Goal: Use online tool/utility

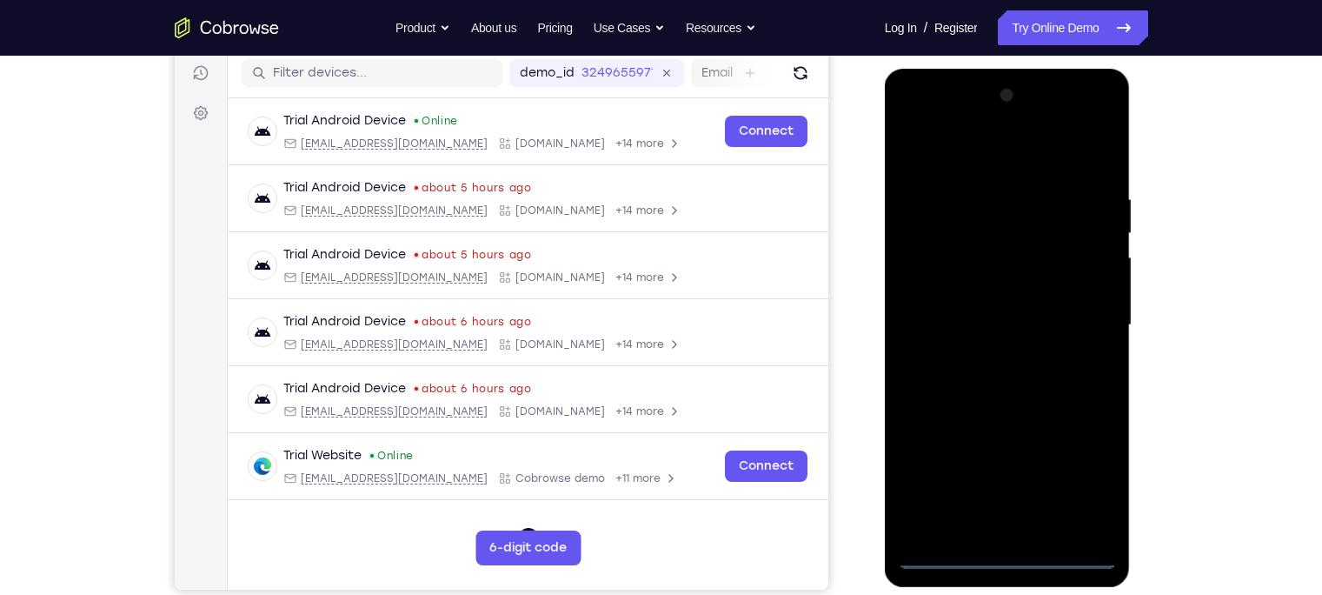
scroll to position [219, 0]
click at [1012, 548] on div at bounding box center [1007, 325] width 219 height 487
click at [1009, 551] on div at bounding box center [1007, 325] width 219 height 487
click at [1082, 482] on div at bounding box center [1007, 325] width 219 height 487
click at [913, 117] on div at bounding box center [1007, 325] width 219 height 487
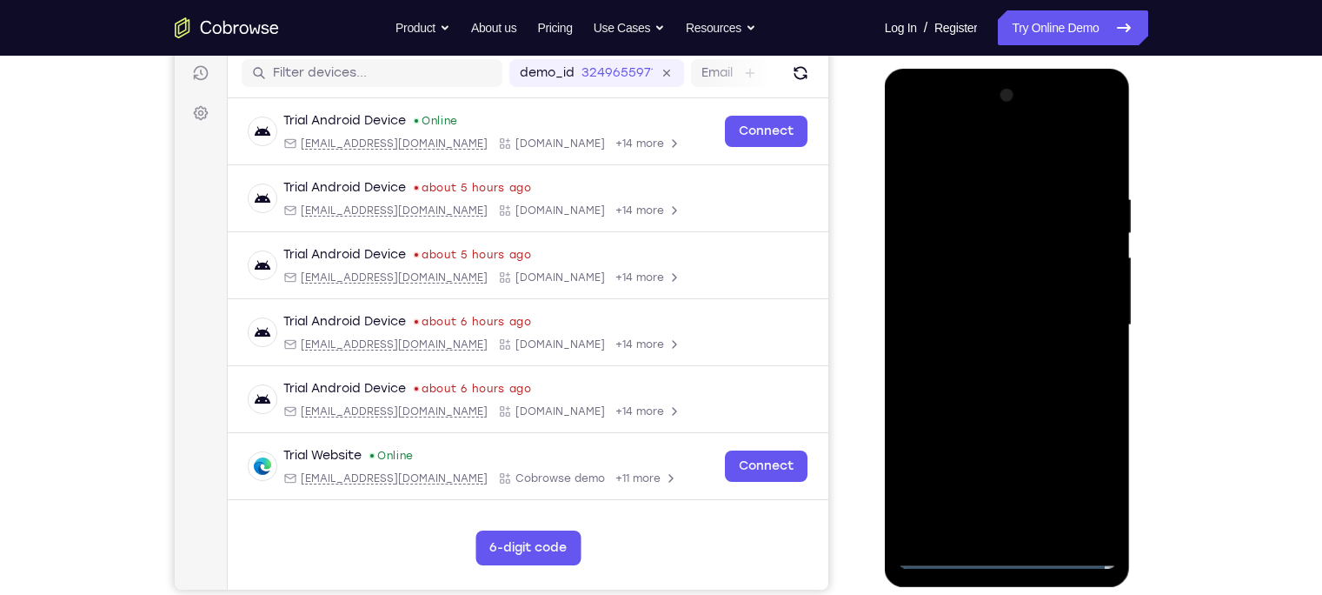
click at [1079, 316] on div at bounding box center [1007, 325] width 219 height 487
click at [990, 349] on div at bounding box center [1007, 325] width 219 height 487
click at [993, 306] on div at bounding box center [1007, 325] width 219 height 487
click at [998, 248] on div at bounding box center [1007, 325] width 219 height 487
click at [984, 296] on div at bounding box center [1007, 325] width 219 height 487
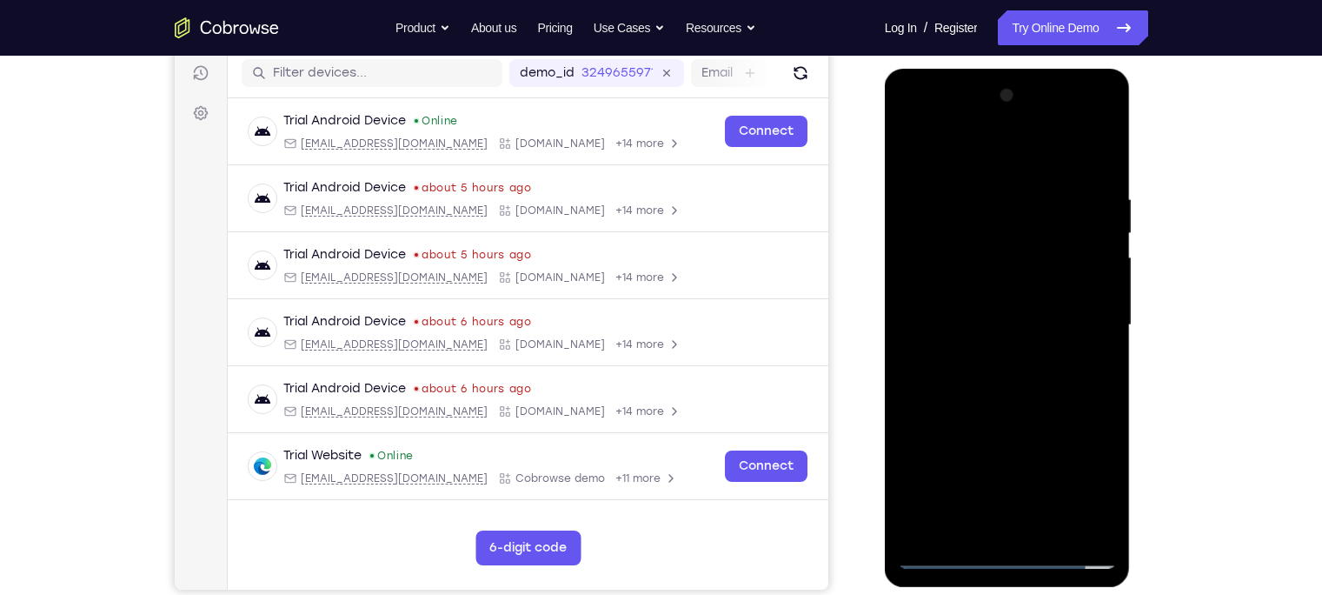
click at [984, 326] on div at bounding box center [1007, 325] width 219 height 487
click at [1018, 395] on div at bounding box center [1007, 325] width 219 height 487
click at [983, 199] on div at bounding box center [1007, 325] width 219 height 487
click at [1082, 149] on div at bounding box center [1007, 325] width 219 height 487
click at [1091, 276] on div at bounding box center [1007, 325] width 219 height 487
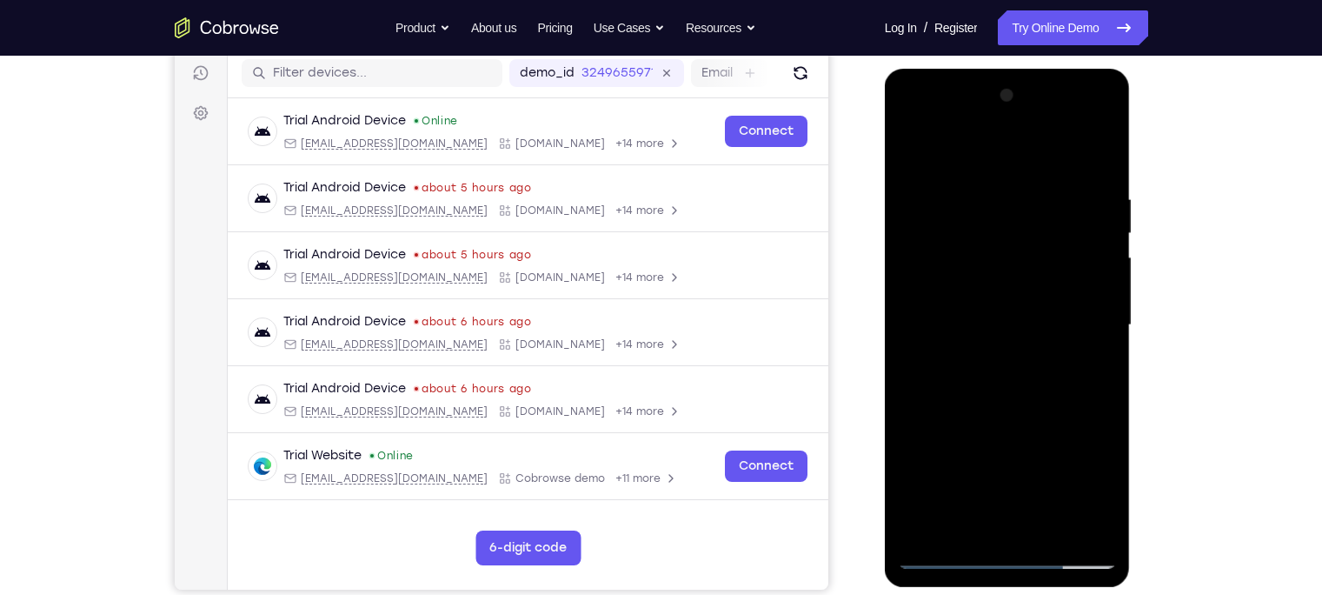
click at [1091, 276] on div at bounding box center [1007, 325] width 219 height 487
click at [1096, 315] on div at bounding box center [1007, 325] width 219 height 487
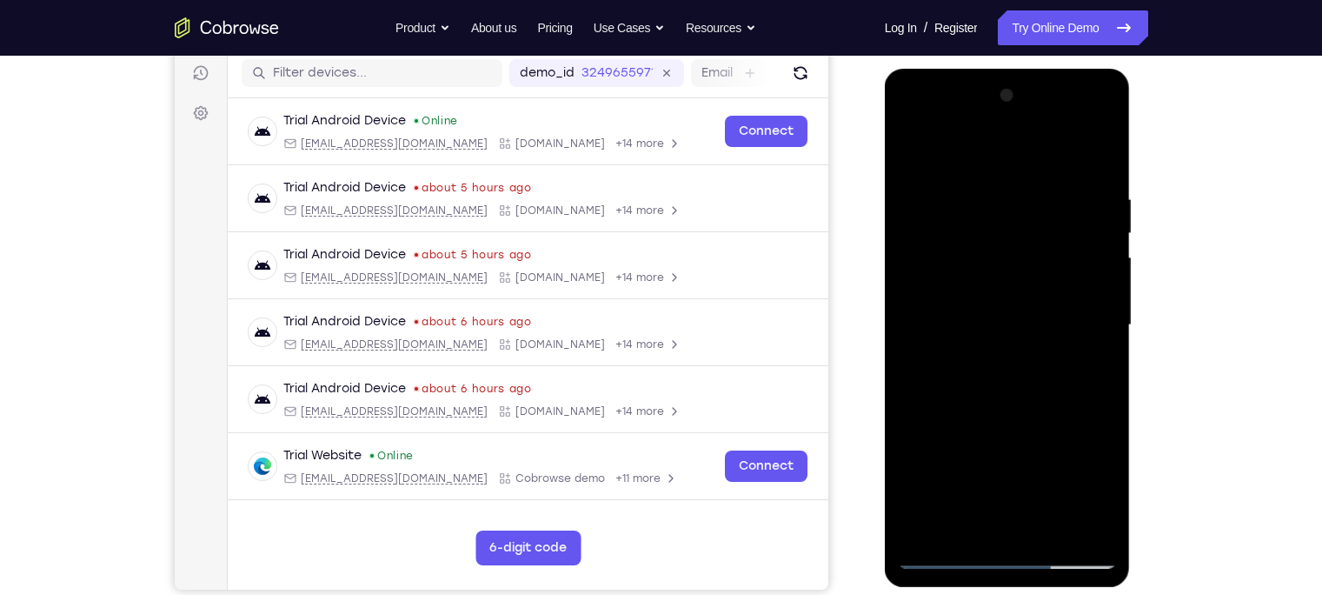
click at [1088, 327] on div at bounding box center [1007, 325] width 219 height 487
click at [1004, 547] on div at bounding box center [1007, 325] width 219 height 487
click at [1095, 156] on div at bounding box center [1007, 325] width 219 height 487
drag, startPoint x: 1073, startPoint y: 193, endPoint x: 922, endPoint y: 205, distance: 151.7
click at [922, 205] on div at bounding box center [1007, 325] width 219 height 487
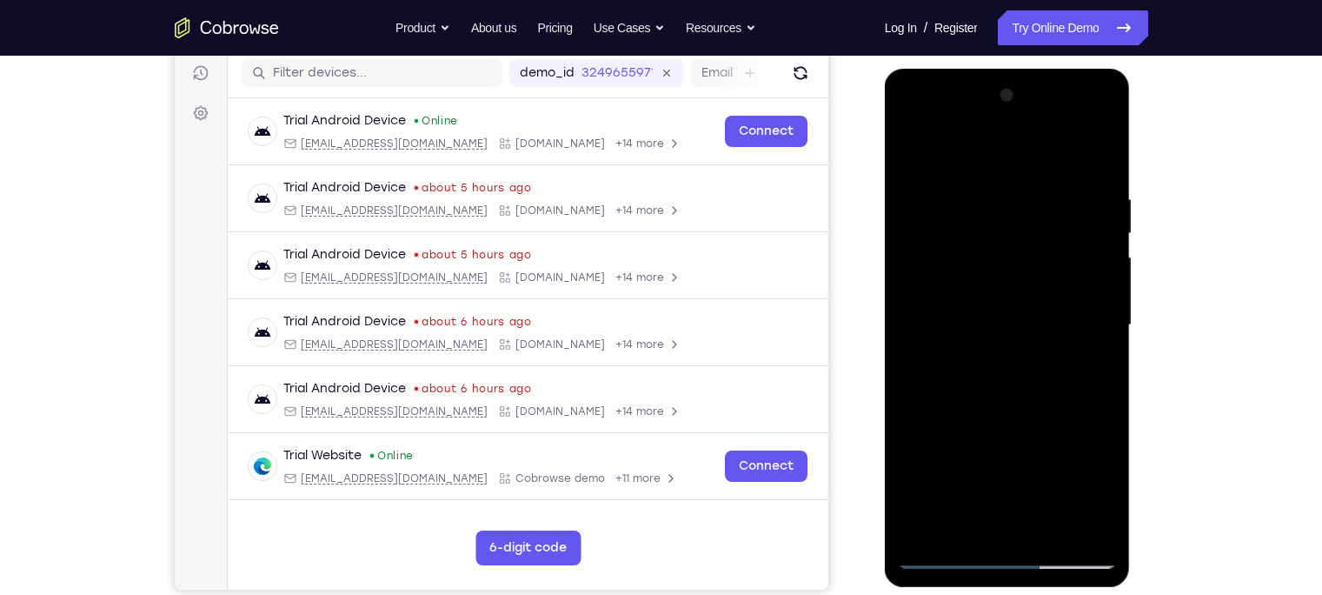
drag, startPoint x: 1095, startPoint y: 192, endPoint x: 978, endPoint y: 195, distance: 117.4
click at [978, 195] on div at bounding box center [1007, 325] width 219 height 487
click at [1042, 195] on div at bounding box center [1007, 325] width 219 height 487
click at [1095, 158] on div at bounding box center [1007, 325] width 219 height 487
drag, startPoint x: 1044, startPoint y: 395, endPoint x: 1035, endPoint y: 173, distance: 221.8
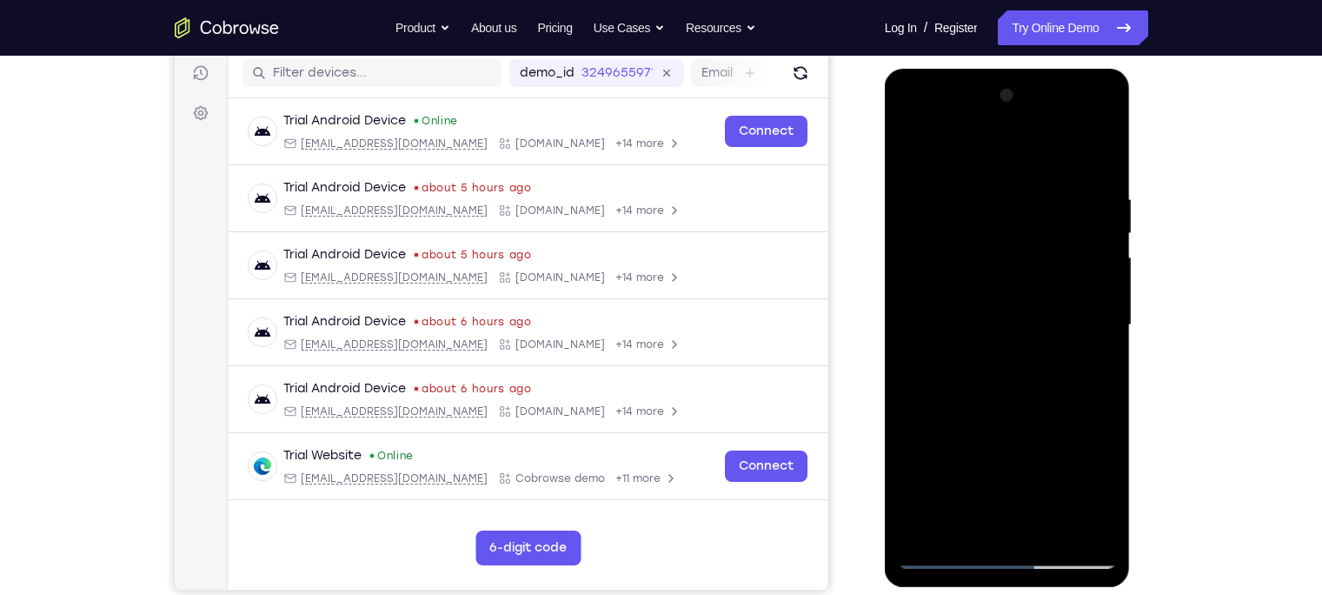
click at [1035, 173] on div at bounding box center [1007, 325] width 219 height 487
drag, startPoint x: 1034, startPoint y: 395, endPoint x: 1042, endPoint y: 121, distance: 273.9
click at [1042, 121] on div at bounding box center [1007, 325] width 219 height 487
drag, startPoint x: 1037, startPoint y: 388, endPoint x: 1013, endPoint y: 241, distance: 148.8
click at [1013, 241] on div at bounding box center [1007, 325] width 219 height 487
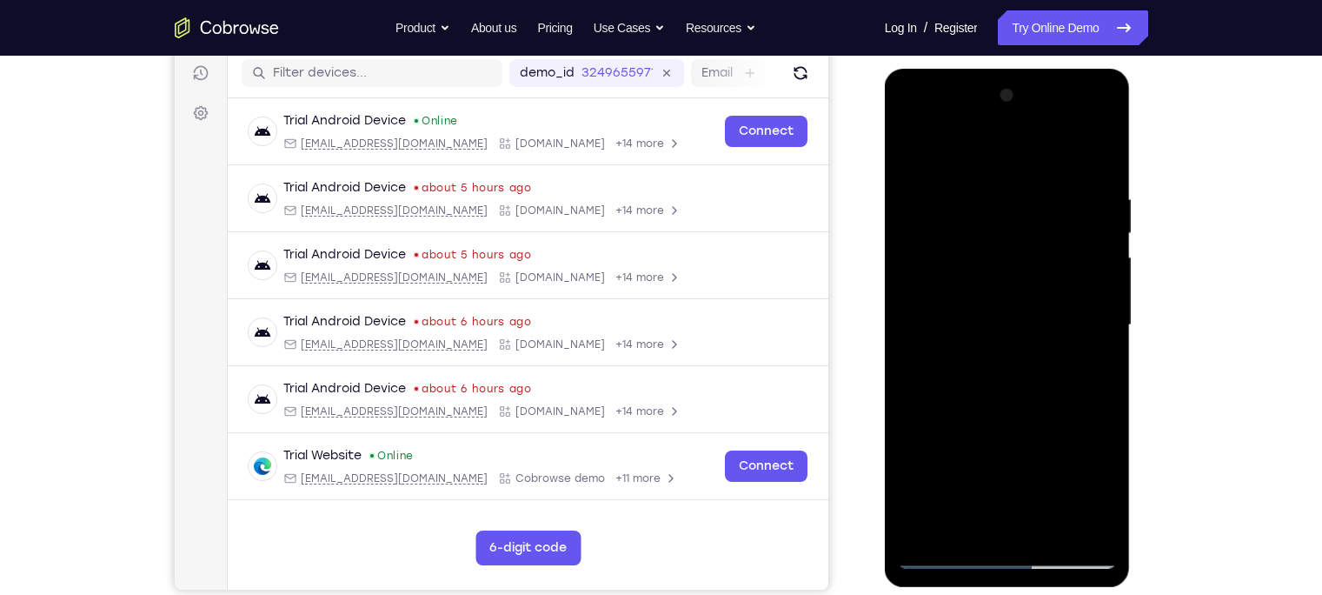
drag, startPoint x: 1045, startPoint y: 343, endPoint x: 1047, endPoint y: 120, distance: 223.4
click at [1047, 120] on div at bounding box center [1007, 325] width 219 height 487
drag, startPoint x: 1052, startPoint y: 300, endPoint x: 1045, endPoint y: 219, distance: 81.1
click at [1045, 219] on div at bounding box center [1007, 325] width 219 height 487
drag, startPoint x: 1053, startPoint y: 410, endPoint x: 1039, endPoint y: 295, distance: 116.4
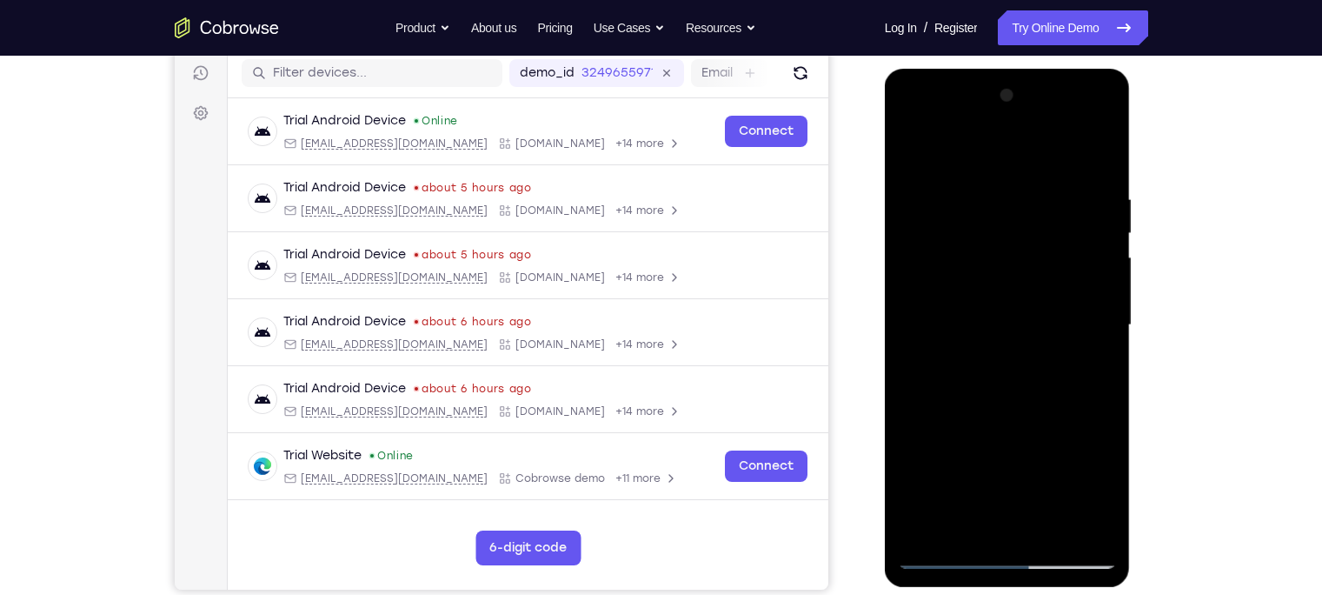
click at [1039, 295] on div at bounding box center [1007, 325] width 219 height 487
drag, startPoint x: 1058, startPoint y: 388, endPoint x: 1040, endPoint y: 233, distance: 155.8
click at [1040, 233] on div at bounding box center [1007, 325] width 219 height 487
drag, startPoint x: 1049, startPoint y: 373, endPoint x: 1021, endPoint y: 244, distance: 131.6
click at [1021, 244] on div at bounding box center [1007, 325] width 219 height 487
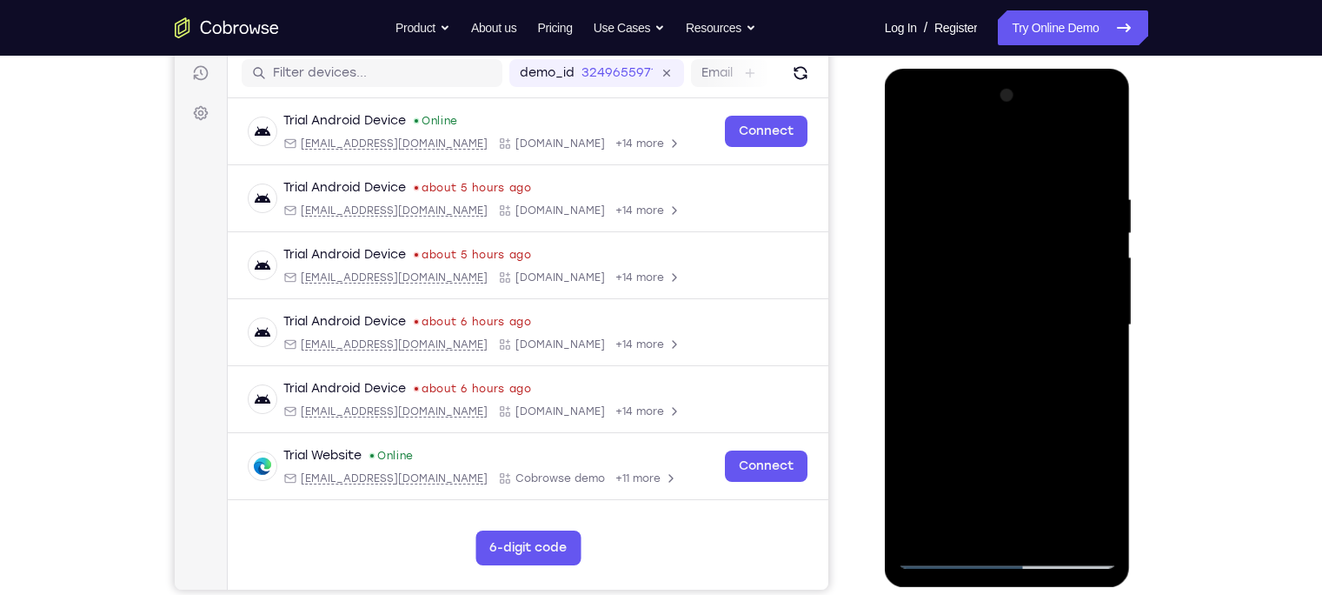
drag, startPoint x: 1044, startPoint y: 388, endPoint x: 1013, endPoint y: 223, distance: 167.9
click at [1013, 223] on div at bounding box center [1007, 325] width 219 height 487
drag, startPoint x: 1030, startPoint y: 412, endPoint x: 988, endPoint y: 223, distance: 193.2
click at [988, 223] on div at bounding box center [1007, 325] width 219 height 487
drag, startPoint x: 1008, startPoint y: 395, endPoint x: 976, endPoint y: 242, distance: 156.3
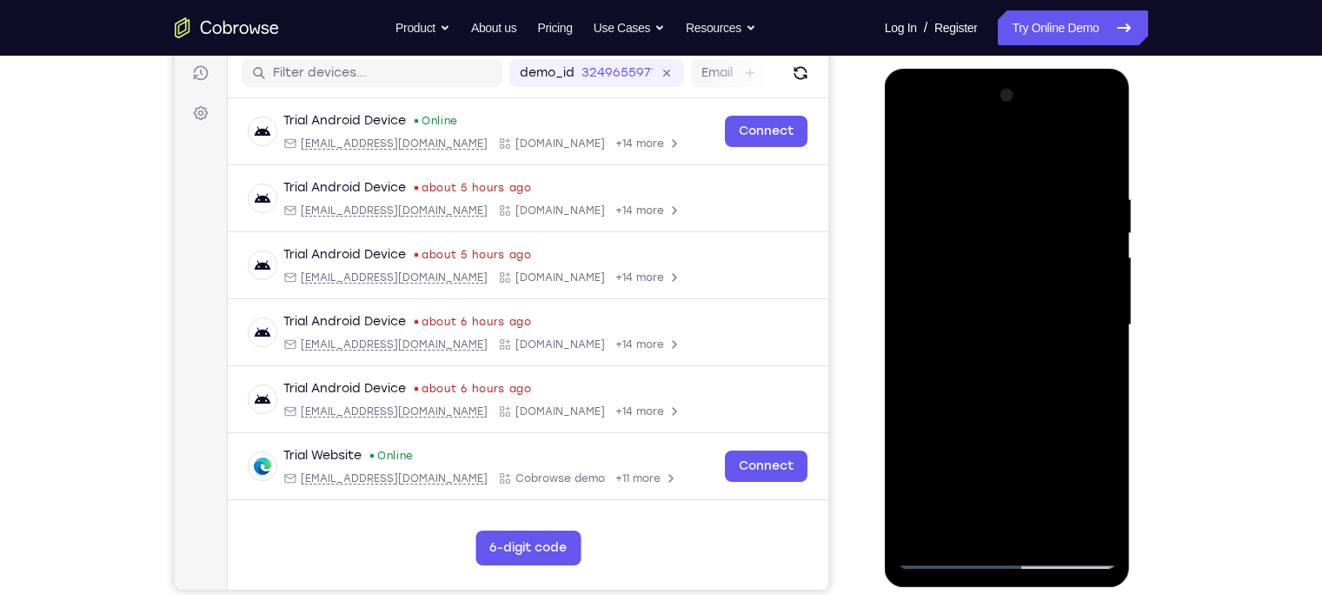
click at [976, 242] on div at bounding box center [1007, 325] width 219 height 487
drag, startPoint x: 998, startPoint y: 442, endPoint x: 969, endPoint y: 281, distance: 164.2
click at [969, 281] on div at bounding box center [1007, 325] width 219 height 487
drag, startPoint x: 1030, startPoint y: 361, endPoint x: 1013, endPoint y: 290, distance: 72.5
click at [1013, 290] on div at bounding box center [1007, 325] width 219 height 487
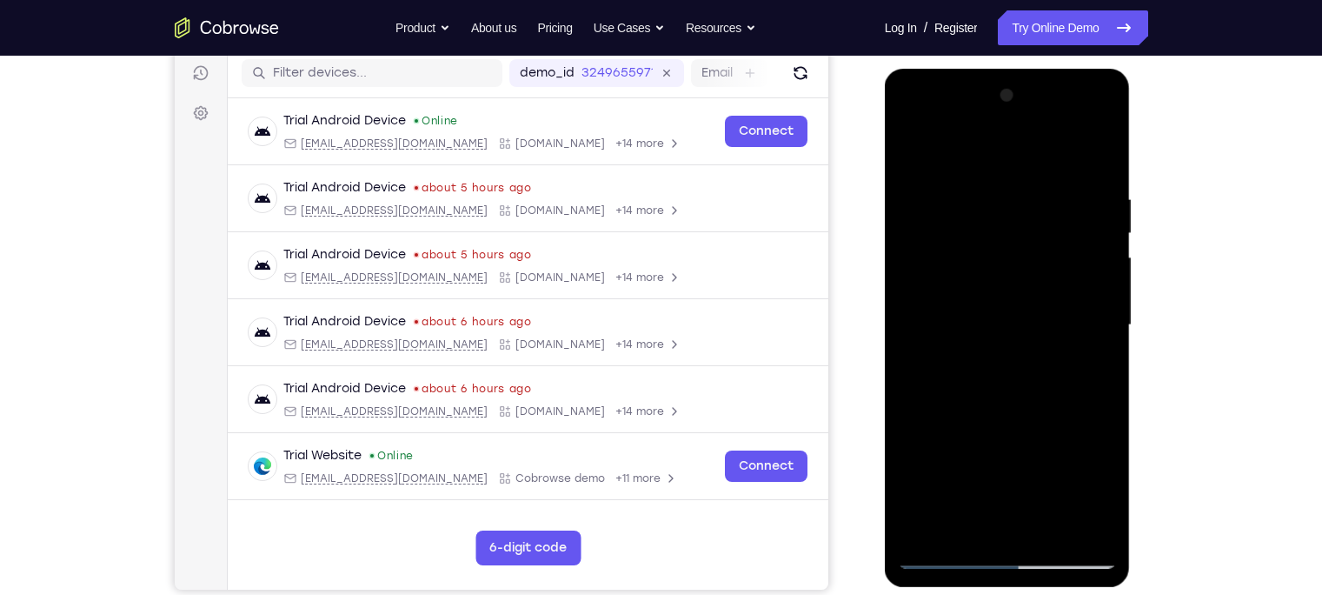
drag, startPoint x: 1008, startPoint y: 356, endPoint x: 987, endPoint y: 241, distance: 117.5
click at [987, 241] on div at bounding box center [1007, 325] width 219 height 487
drag, startPoint x: 1012, startPoint y: 380, endPoint x: 1000, endPoint y: 202, distance: 178.6
click at [1000, 202] on div at bounding box center [1007, 325] width 219 height 487
drag, startPoint x: 1013, startPoint y: 386, endPoint x: 998, endPoint y: 296, distance: 90.7
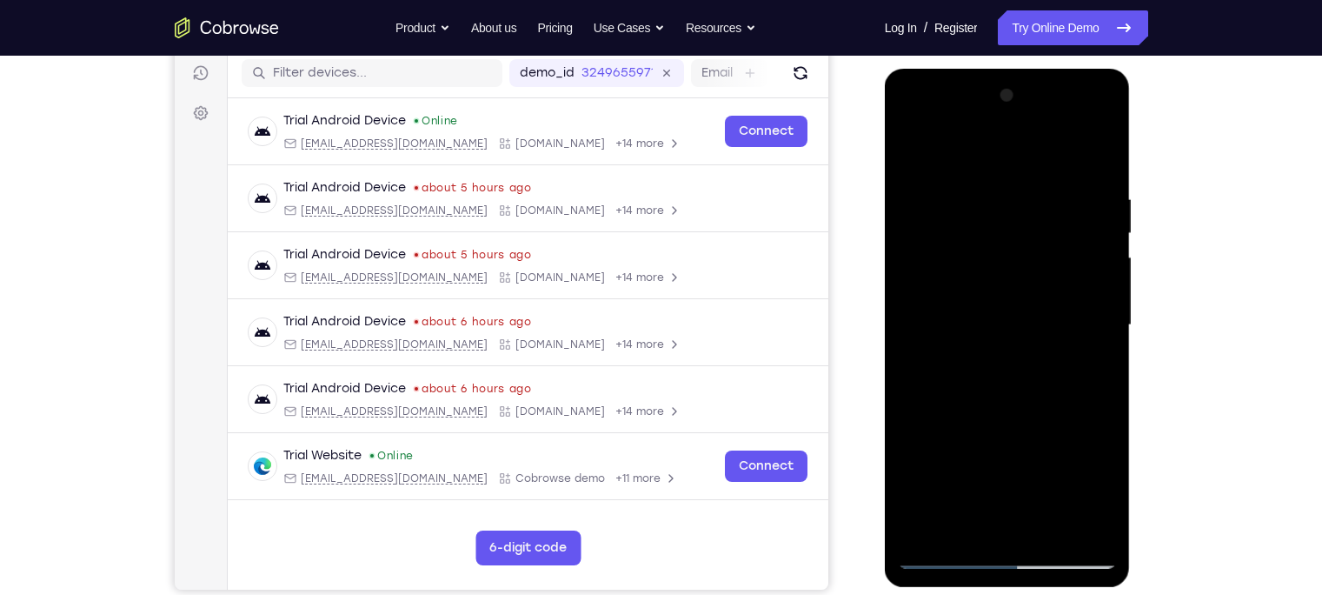
click at [998, 296] on div at bounding box center [1007, 325] width 219 height 487
drag, startPoint x: 1047, startPoint y: 473, endPoint x: 1014, endPoint y: 260, distance: 215.5
click at [1014, 260] on div at bounding box center [1007, 325] width 219 height 487
drag, startPoint x: 1016, startPoint y: 470, endPoint x: 982, endPoint y: 259, distance: 213.9
click at [982, 259] on div at bounding box center [1007, 325] width 219 height 487
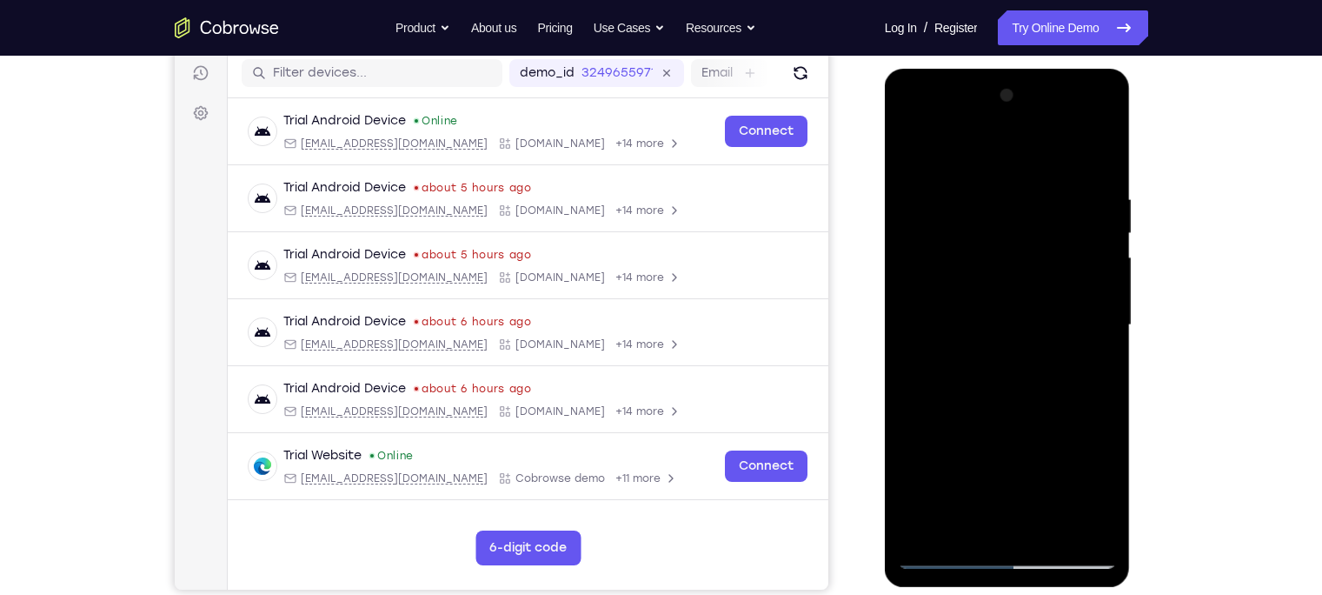
drag, startPoint x: 1017, startPoint y: 365, endPoint x: 989, endPoint y: 193, distance: 174.3
click at [989, 193] on div at bounding box center [1007, 325] width 219 height 487
drag, startPoint x: 1046, startPoint y: 361, endPoint x: 990, endPoint y: 189, distance: 180.9
click at [990, 189] on div at bounding box center [1007, 325] width 219 height 487
drag, startPoint x: 1013, startPoint y: 379, endPoint x: 983, endPoint y: 216, distance: 165.2
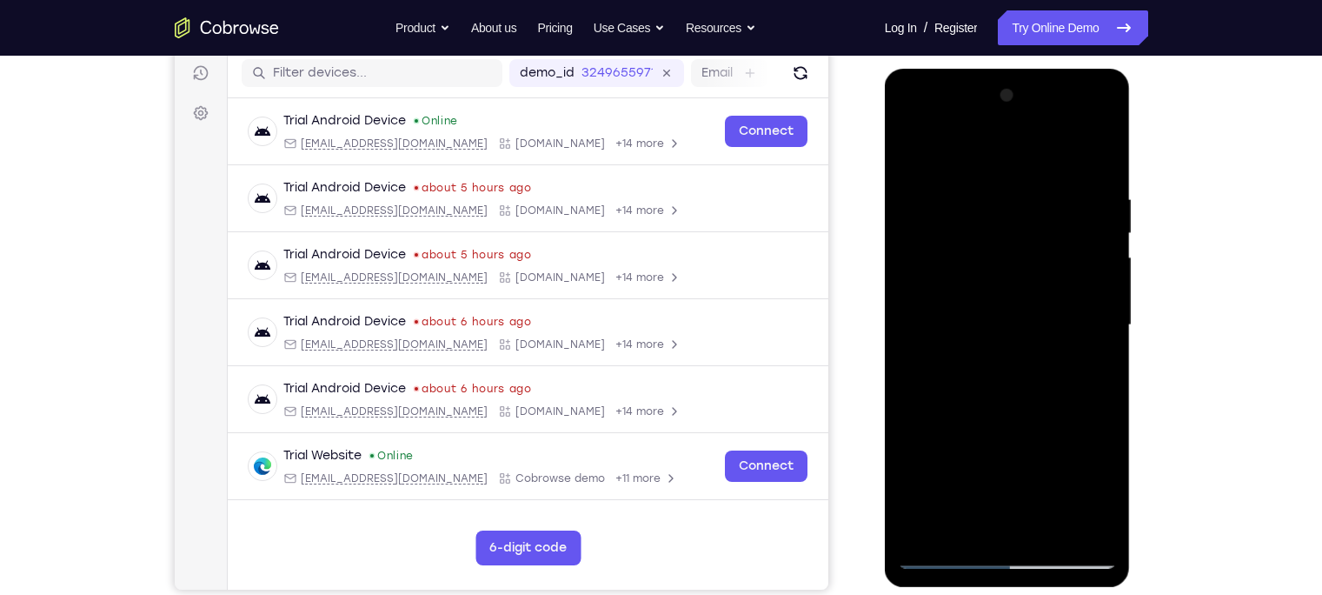
click at [983, 216] on div at bounding box center [1007, 325] width 219 height 487
drag, startPoint x: 986, startPoint y: 331, endPoint x: 980, endPoint y: 217, distance: 114.0
click at [980, 217] on div at bounding box center [1007, 325] width 219 height 487
drag, startPoint x: 982, startPoint y: 316, endPoint x: 973, endPoint y: 186, distance: 129.9
click at [973, 186] on div at bounding box center [1007, 325] width 219 height 487
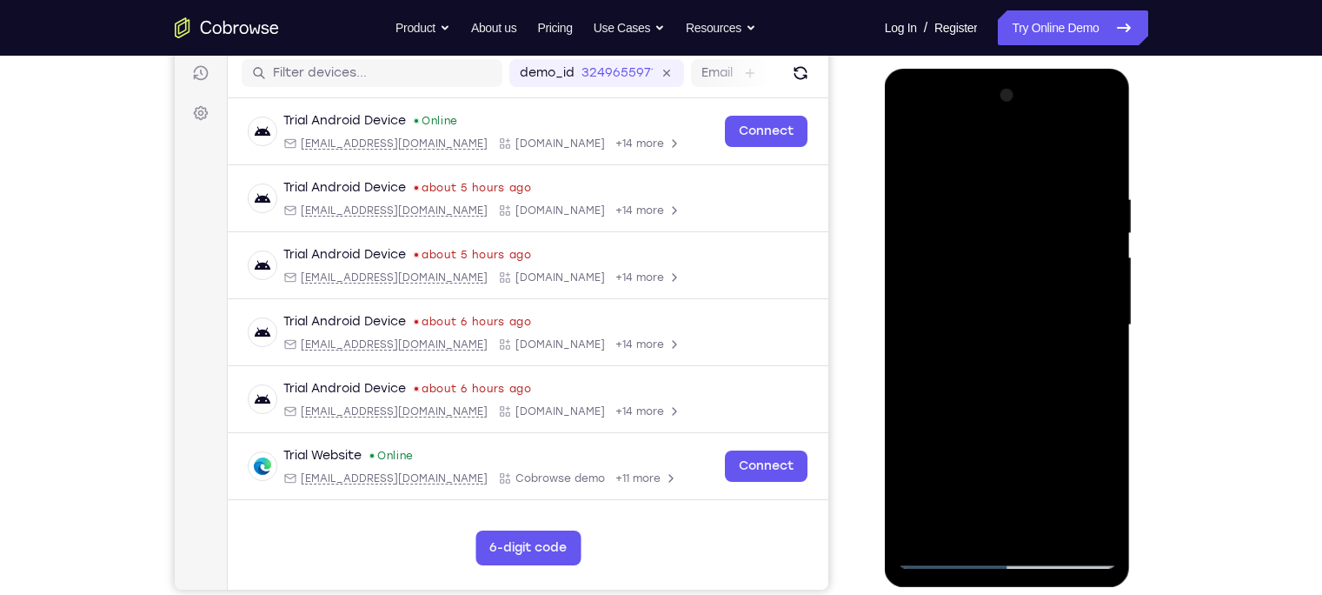
drag, startPoint x: 971, startPoint y: 322, endPoint x: 967, endPoint y: 186, distance: 136.5
click at [967, 186] on div at bounding box center [1007, 325] width 219 height 487
drag, startPoint x: 986, startPoint y: 375, endPoint x: 977, endPoint y: 204, distance: 171.5
click at [977, 204] on div at bounding box center [1007, 325] width 219 height 487
drag, startPoint x: 1003, startPoint y: 412, endPoint x: 993, endPoint y: 220, distance: 192.4
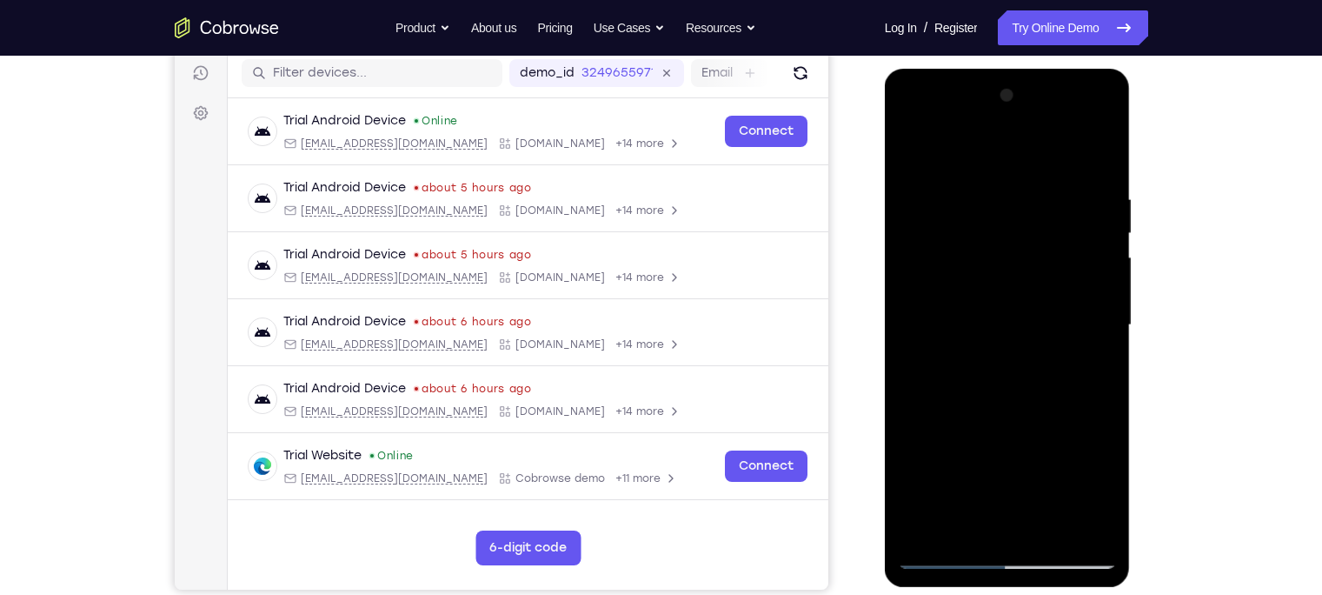
click at [993, 220] on div at bounding box center [1007, 325] width 219 height 487
drag, startPoint x: 1000, startPoint y: 425, endPoint x: 971, endPoint y: 225, distance: 202.0
click at [971, 225] on div at bounding box center [1007, 325] width 219 height 487
click at [1107, 148] on div at bounding box center [1007, 325] width 219 height 487
click at [965, 190] on div at bounding box center [1007, 325] width 219 height 487
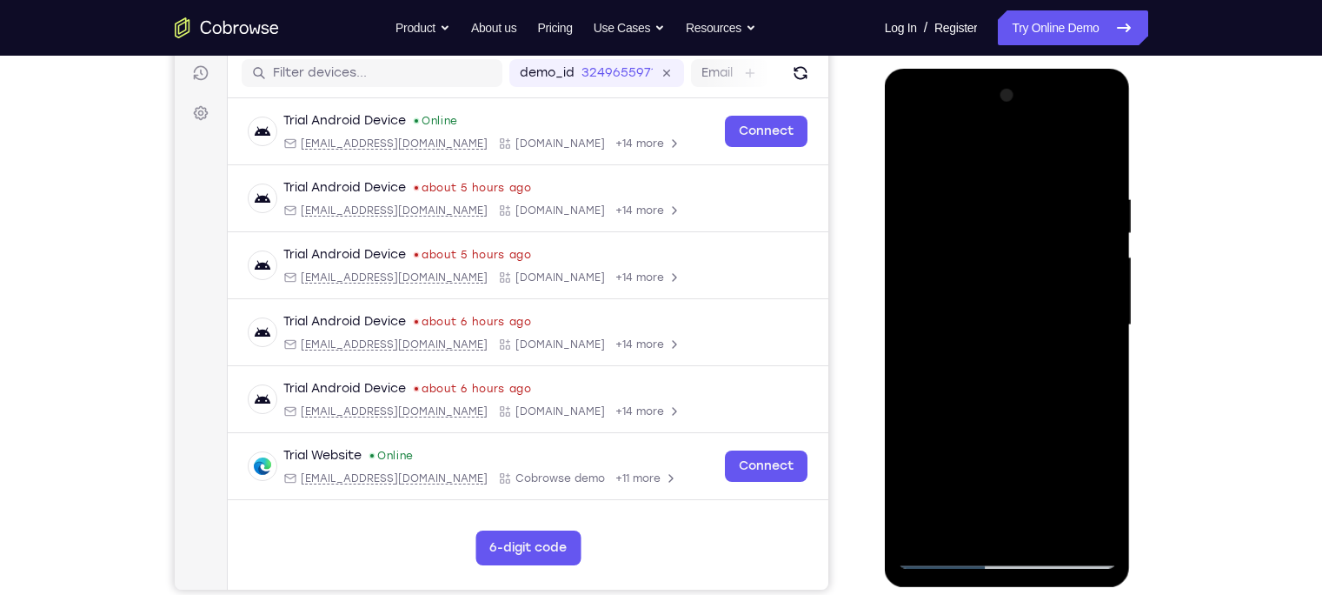
click at [913, 142] on div at bounding box center [1007, 325] width 219 height 487
click at [913, 149] on div at bounding box center [1007, 325] width 219 height 487
click at [915, 147] on div at bounding box center [1007, 325] width 219 height 487
drag, startPoint x: 978, startPoint y: 446, endPoint x: 934, endPoint y: 216, distance: 233.5
click at [934, 216] on div at bounding box center [1007, 325] width 219 height 487
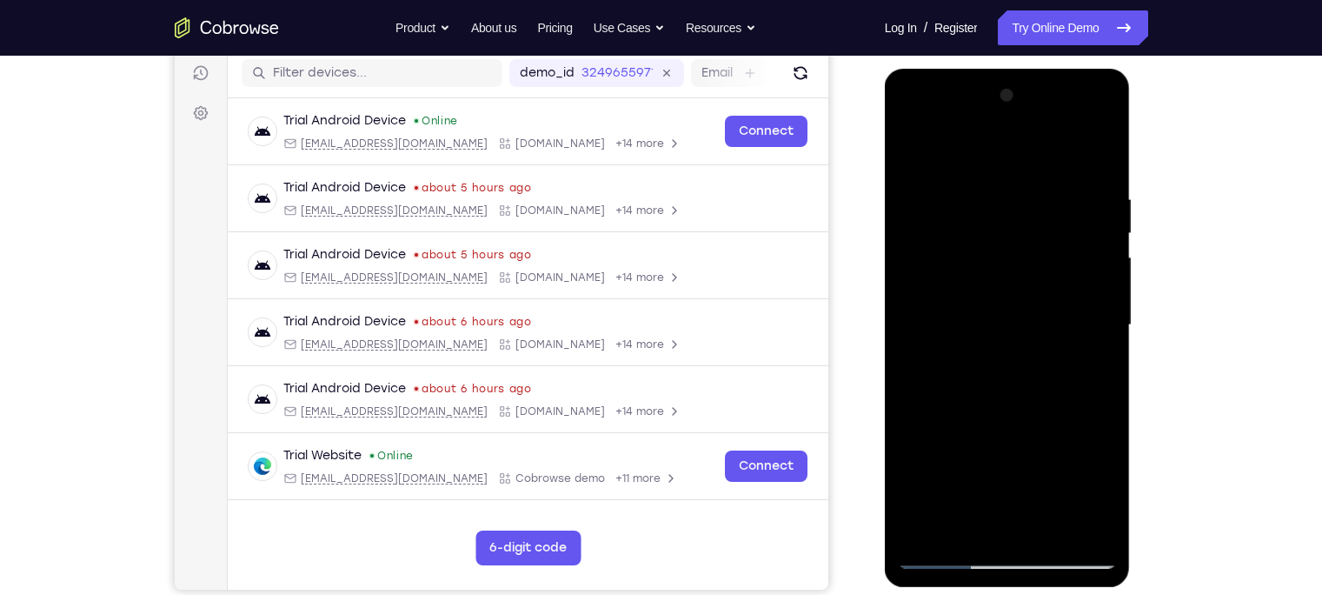
drag, startPoint x: 954, startPoint y: 438, endPoint x: 949, endPoint y: 177, distance: 260.8
click at [949, 177] on div at bounding box center [1007, 325] width 219 height 487
drag, startPoint x: 973, startPoint y: 433, endPoint x: 948, endPoint y: 264, distance: 170.5
click at [948, 264] on div at bounding box center [1007, 325] width 219 height 487
click at [965, 530] on div at bounding box center [1007, 325] width 219 height 487
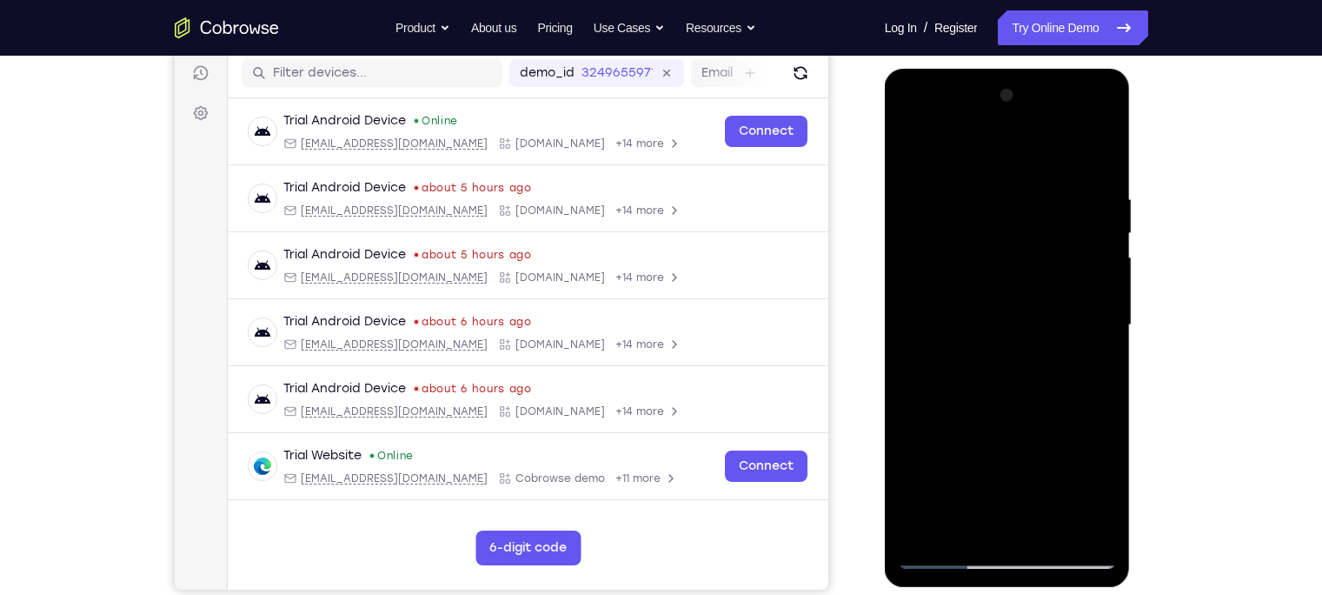
click at [1024, 151] on div at bounding box center [1007, 325] width 219 height 487
drag, startPoint x: 997, startPoint y: 200, endPoint x: 1019, endPoint y: 382, distance: 182.9
click at [1019, 382] on div at bounding box center [1007, 325] width 219 height 487
click at [1038, 182] on div at bounding box center [1007, 325] width 219 height 487
click at [908, 149] on div at bounding box center [1007, 325] width 219 height 487
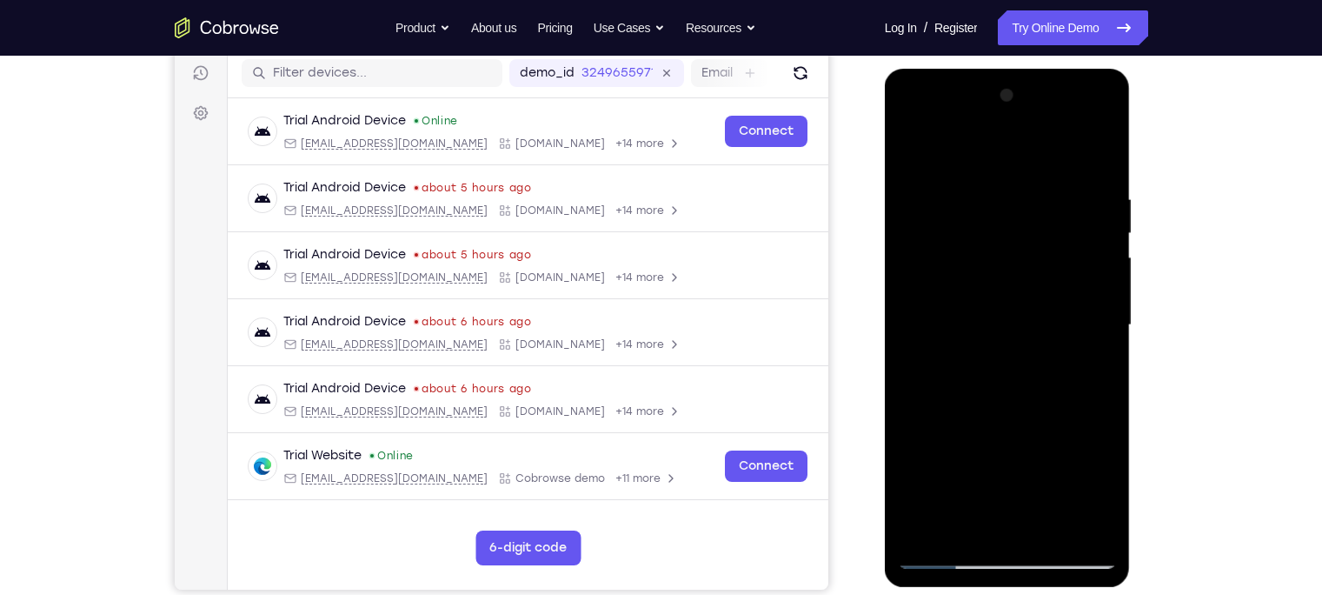
click at [1073, 146] on div at bounding box center [1007, 325] width 219 height 487
click at [1102, 199] on div at bounding box center [1007, 325] width 219 height 487
click at [1097, 134] on div at bounding box center [1007, 325] width 219 height 487
click at [933, 262] on div at bounding box center [1007, 325] width 219 height 487
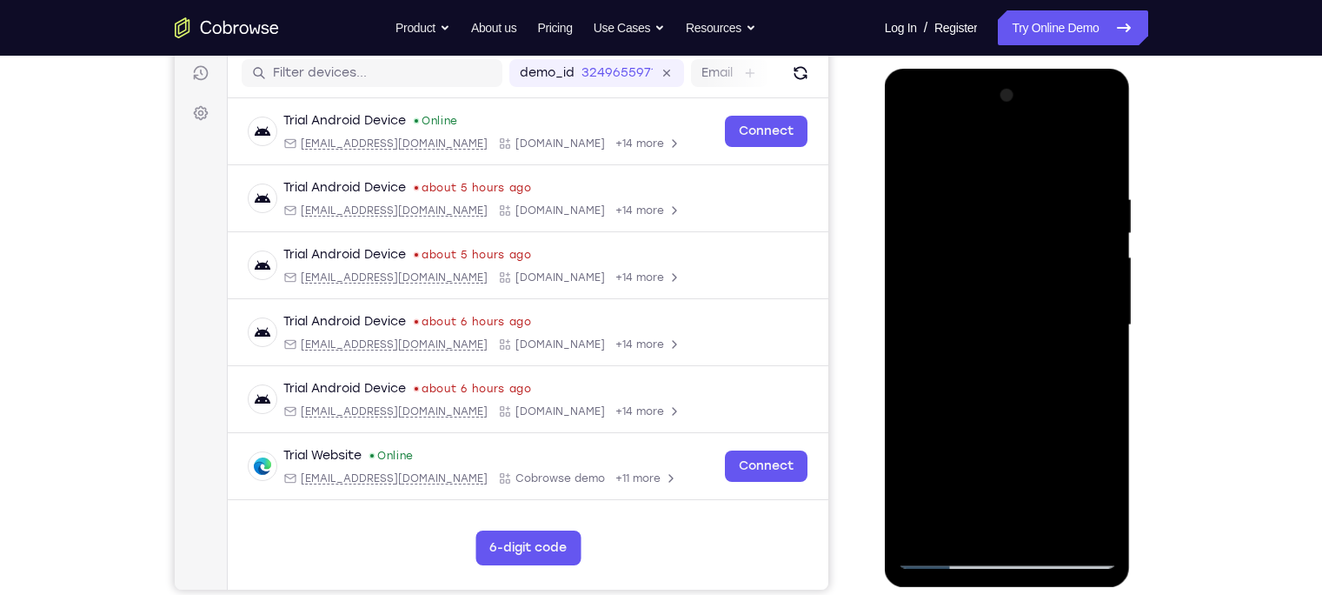
click at [1106, 149] on div at bounding box center [1007, 325] width 219 height 487
click at [923, 525] on div at bounding box center [1007, 325] width 219 height 487
drag, startPoint x: 1003, startPoint y: 443, endPoint x: 1004, endPoint y: 248, distance: 195.6
click at [1004, 248] on div at bounding box center [1007, 325] width 219 height 487
drag, startPoint x: 1009, startPoint y: 434, endPoint x: 1008, endPoint y: 205, distance: 228.6
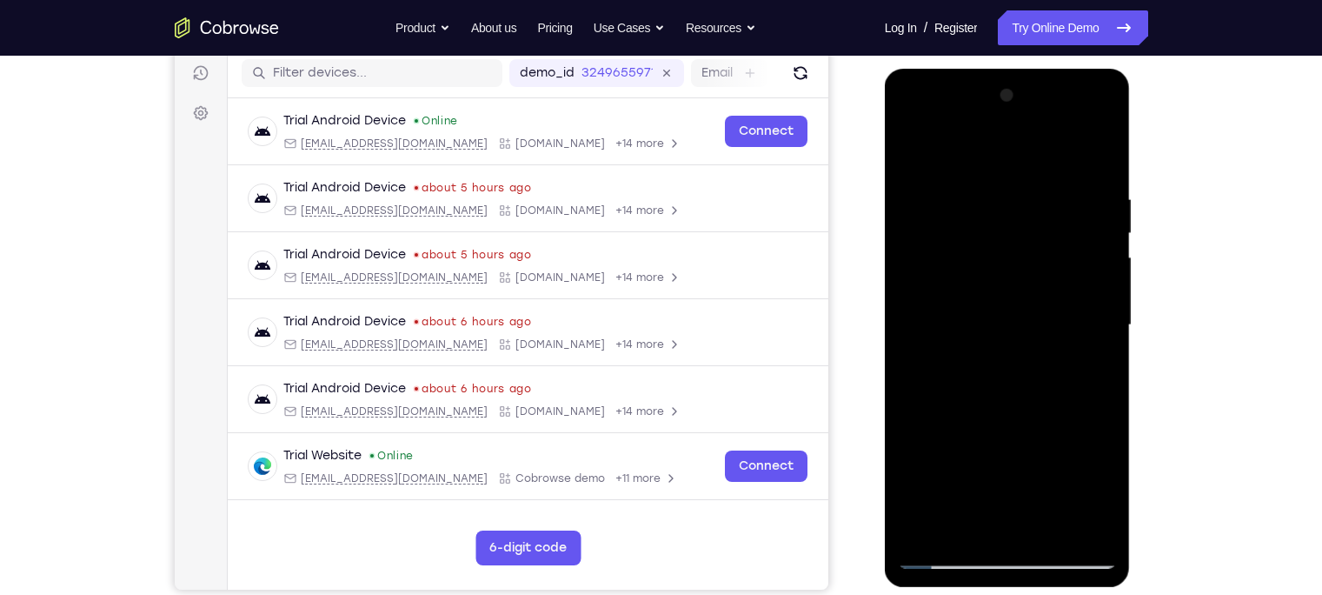
click at [1008, 205] on div at bounding box center [1007, 325] width 219 height 487
click at [927, 529] on div at bounding box center [1007, 325] width 219 height 487
click at [923, 526] on div at bounding box center [1007, 325] width 219 height 487
drag, startPoint x: 1041, startPoint y: 463, endPoint x: 975, endPoint y: 256, distance: 218.0
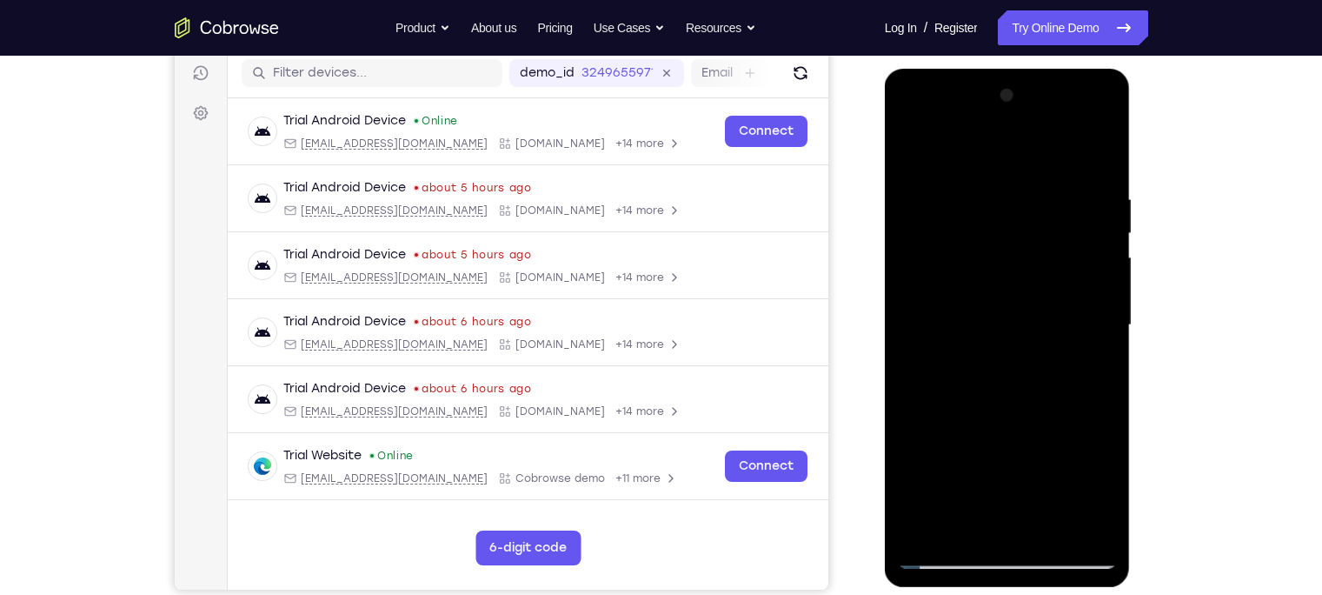
click at [975, 256] on div at bounding box center [1007, 325] width 219 height 487
drag, startPoint x: 1000, startPoint y: 340, endPoint x: 1068, endPoint y: 70, distance: 278.1
click at [1068, 70] on div at bounding box center [1008, 328] width 246 height 518
drag, startPoint x: 1062, startPoint y: 371, endPoint x: 1096, endPoint y: 119, distance: 254.3
click at [1096, 119] on div at bounding box center [1007, 325] width 219 height 487
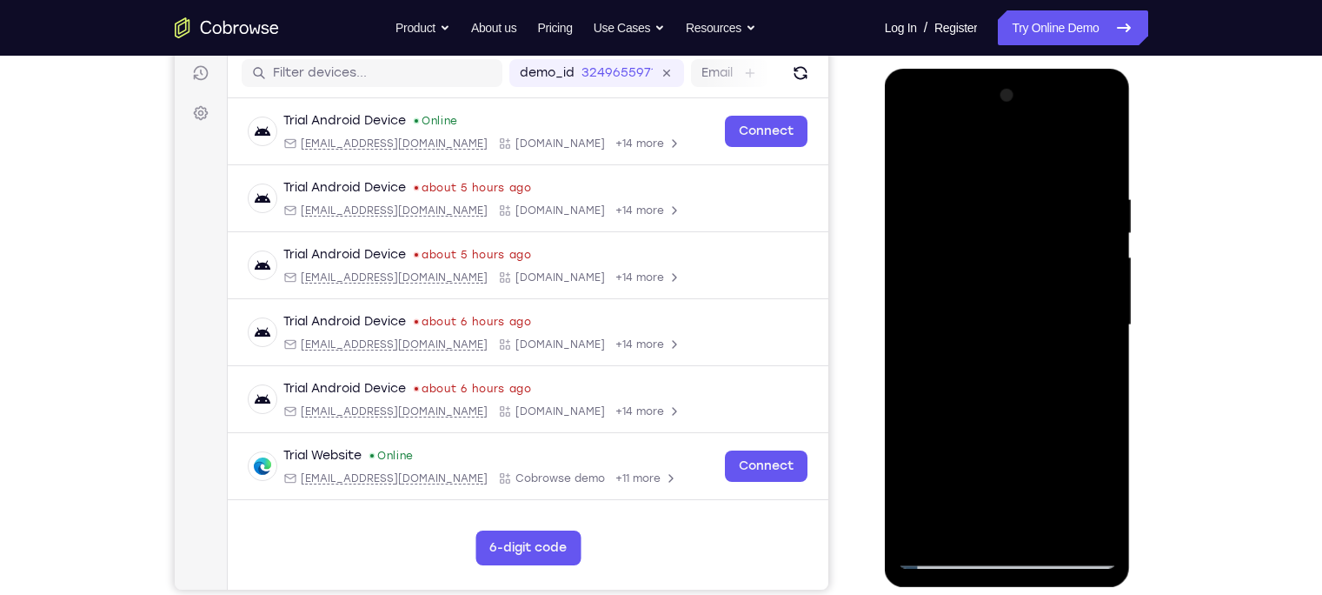
drag, startPoint x: 1040, startPoint y: 357, endPoint x: 1026, endPoint y: 109, distance: 249.0
click at [1026, 109] on div at bounding box center [1007, 325] width 219 height 487
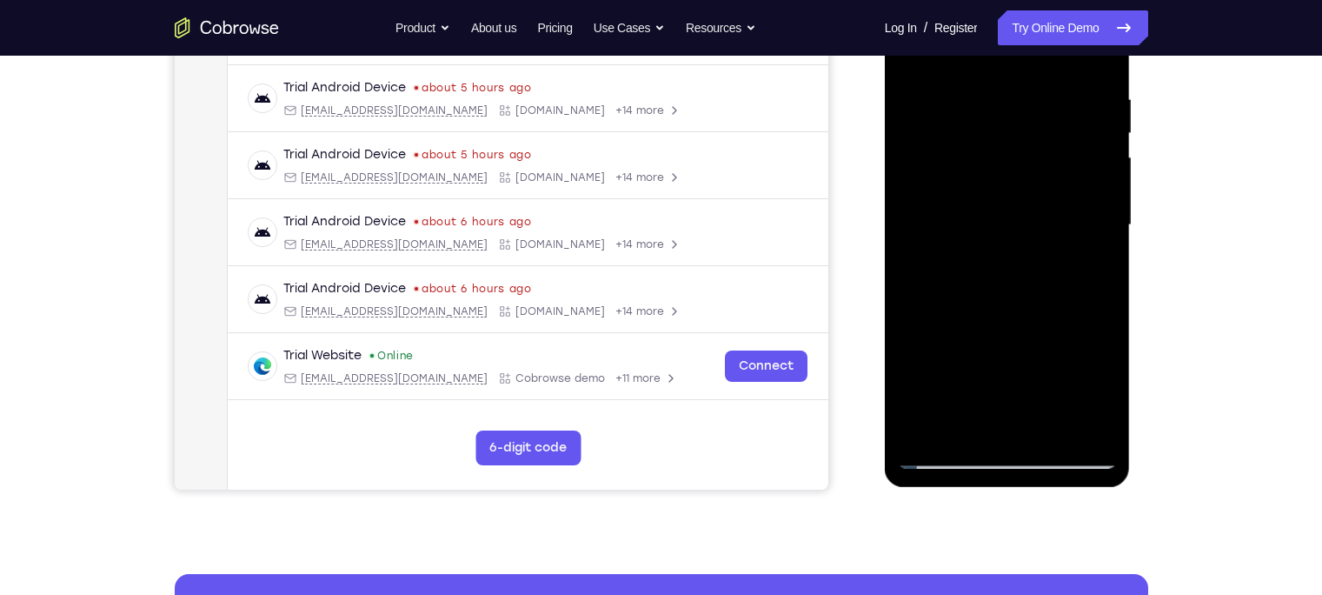
scroll to position [322, 0]
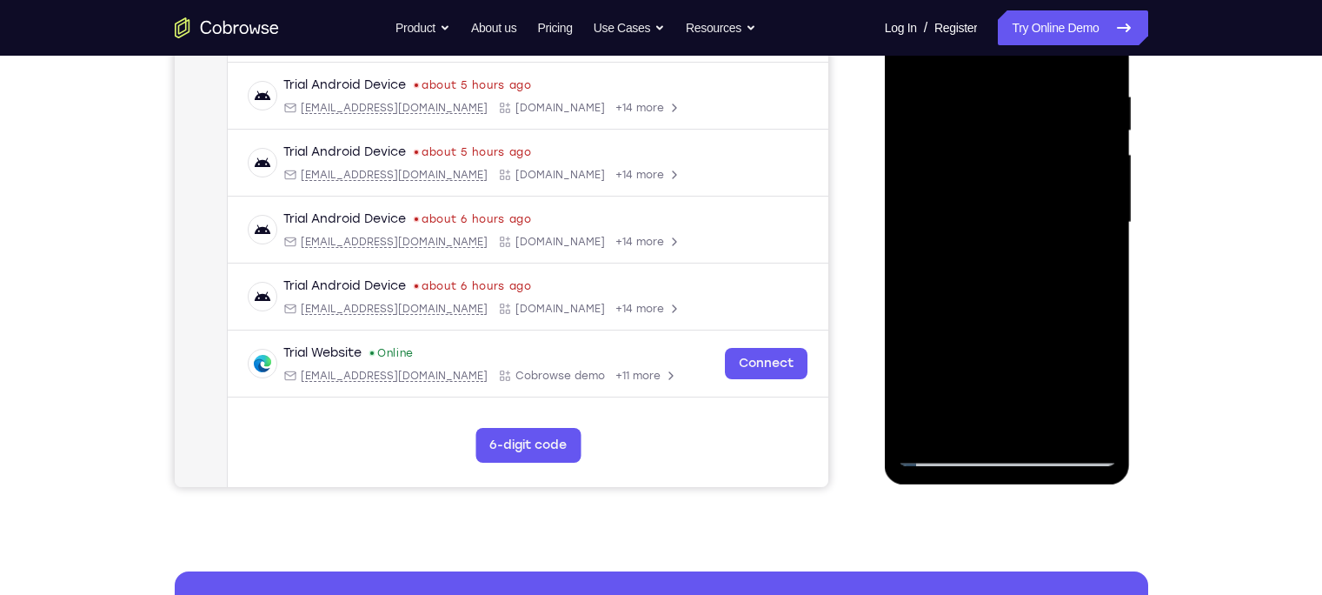
drag, startPoint x: 1014, startPoint y: 312, endPoint x: 1046, endPoint y: 161, distance: 154.4
click at [1046, 161] on div at bounding box center [1007, 222] width 219 height 487
drag, startPoint x: 1044, startPoint y: 264, endPoint x: 1017, endPoint y: 87, distance: 179.3
click at [1017, 87] on div at bounding box center [1007, 222] width 219 height 487
drag, startPoint x: 1047, startPoint y: 292, endPoint x: 993, endPoint y: 41, distance: 257.1
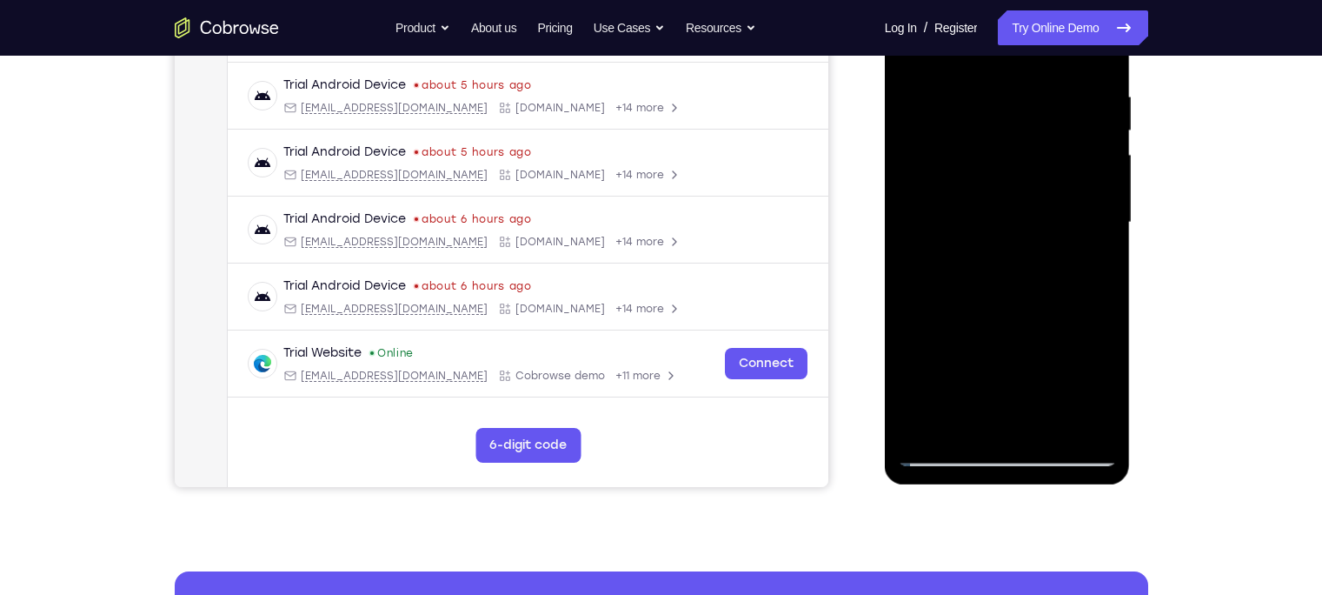
click at [993, 41] on div at bounding box center [1007, 222] width 219 height 487
drag, startPoint x: 1045, startPoint y: 343, endPoint x: 995, endPoint y: 70, distance: 277.4
click at [995, 70] on div at bounding box center [1007, 222] width 219 height 487
drag, startPoint x: 1024, startPoint y: 266, endPoint x: 978, endPoint y: 96, distance: 175.6
click at [978, 96] on div at bounding box center [1007, 222] width 219 height 487
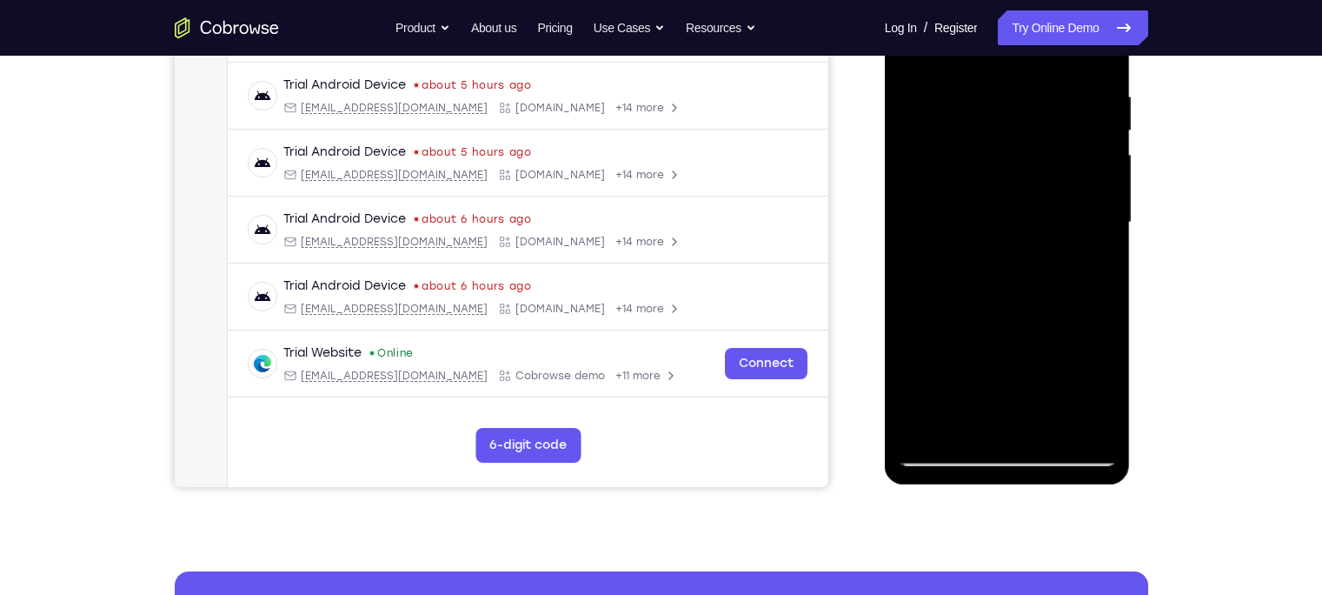
drag, startPoint x: 980, startPoint y: 308, endPoint x: 980, endPoint y: 139, distance: 168.6
click at [980, 139] on div at bounding box center [1007, 222] width 219 height 487
drag, startPoint x: 1005, startPoint y: 266, endPoint x: 996, endPoint y: 201, distance: 65.8
click at [996, 201] on div at bounding box center [1007, 222] width 219 height 487
